Goal: Check status: Check status

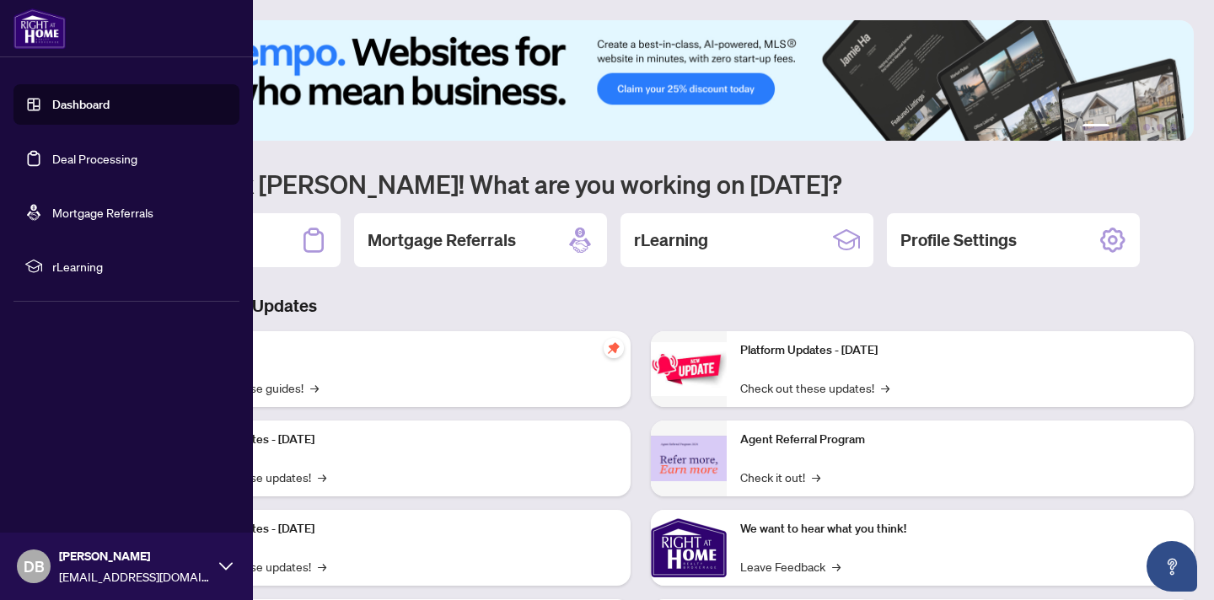
click at [84, 108] on link "Dashboard" at bounding box center [80, 104] width 57 height 15
click at [87, 103] on link "Dashboard" at bounding box center [80, 104] width 57 height 15
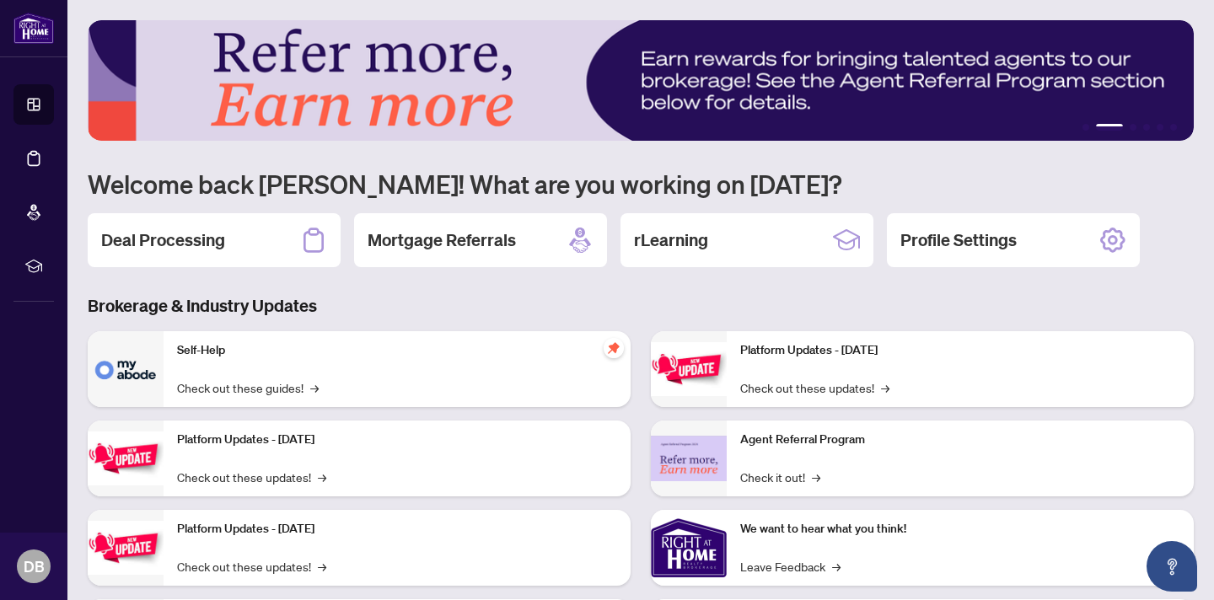
click at [247, 229] on div "Deal Processing" at bounding box center [214, 240] width 253 height 54
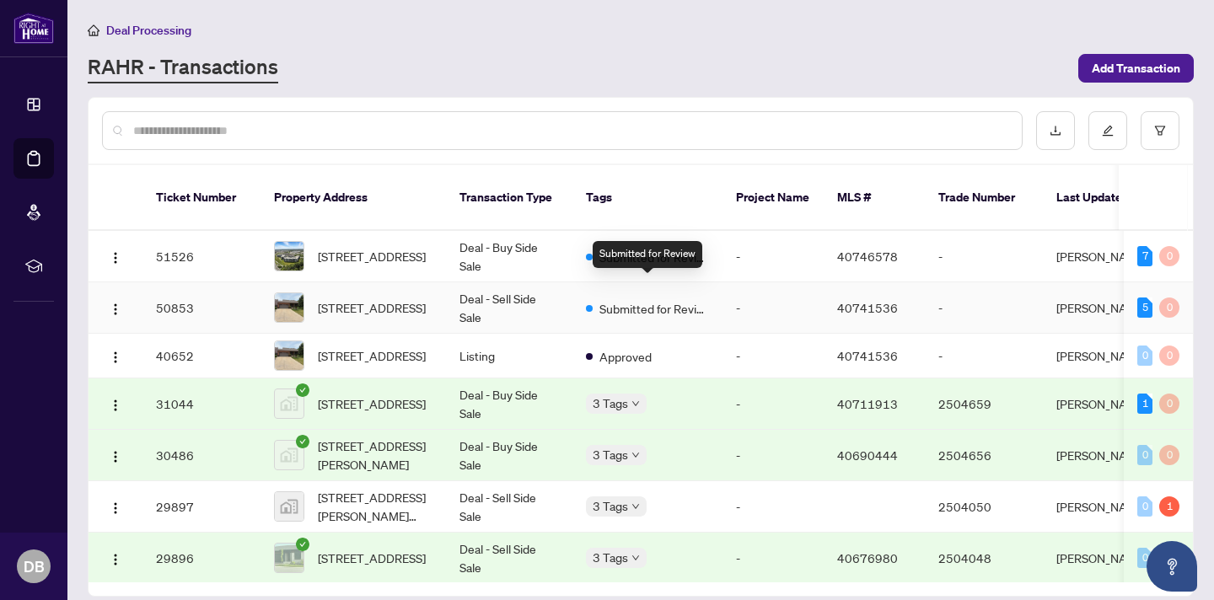
click at [640, 299] on span "Submitted for Review" at bounding box center [654, 308] width 110 height 19
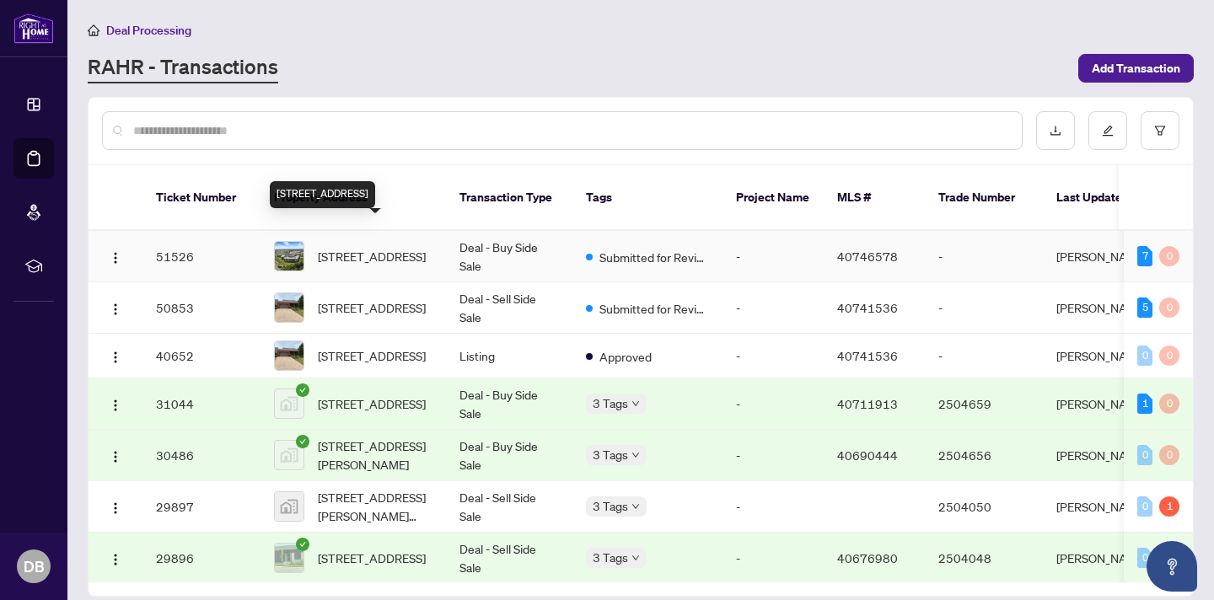
click at [396, 247] on span "[STREET_ADDRESS]" at bounding box center [372, 256] width 108 height 19
